Goal: Find specific page/section: Find specific page/section

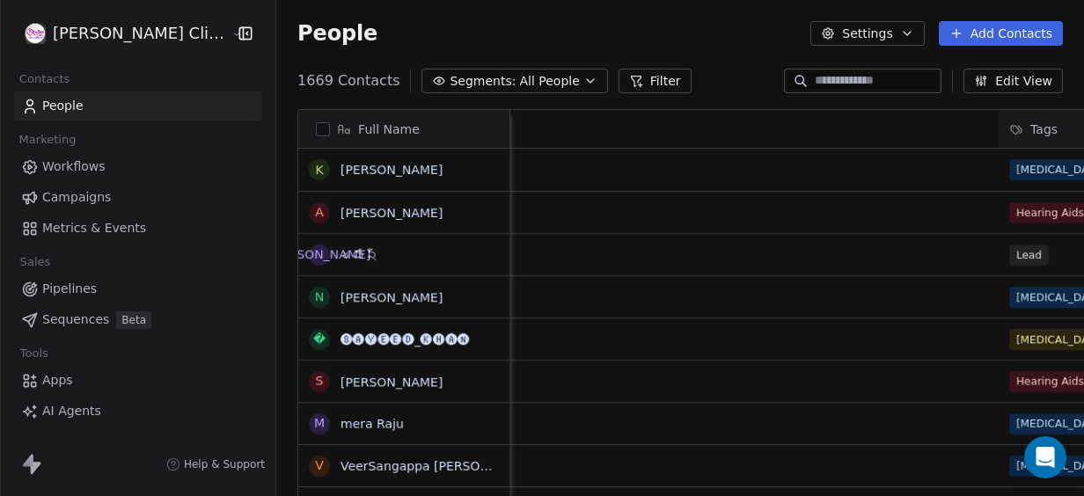
scroll to position [423, 832]
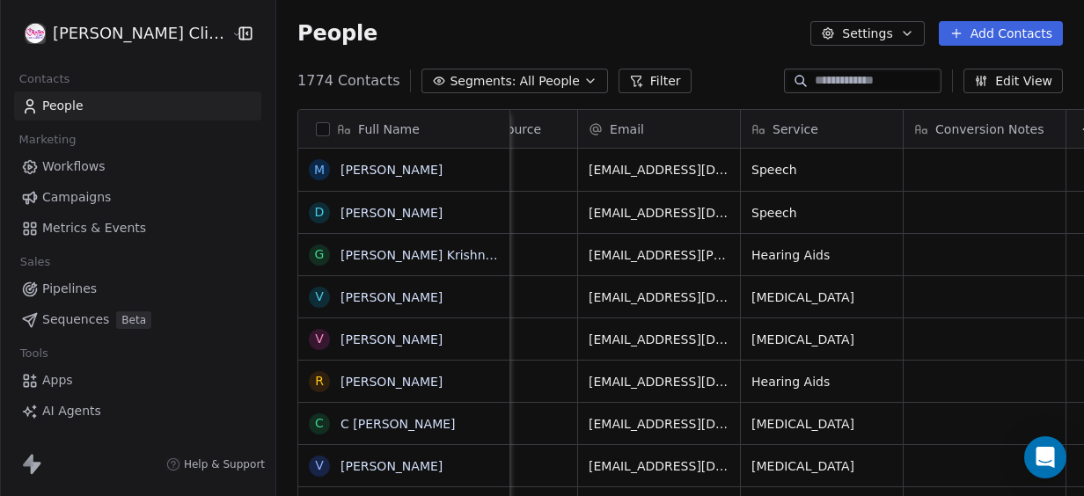
scroll to position [0, 1743]
